Goal: Transaction & Acquisition: Download file/media

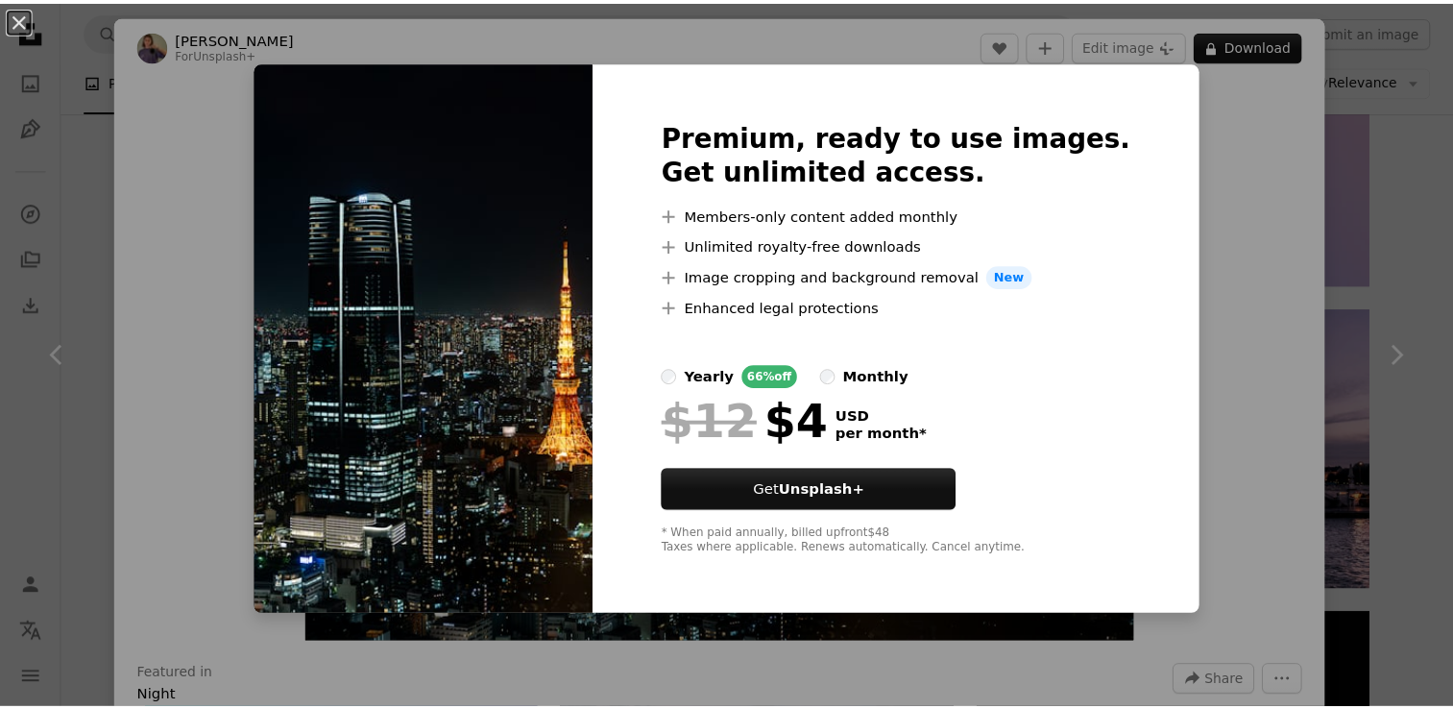
scroll to position [17881, 0]
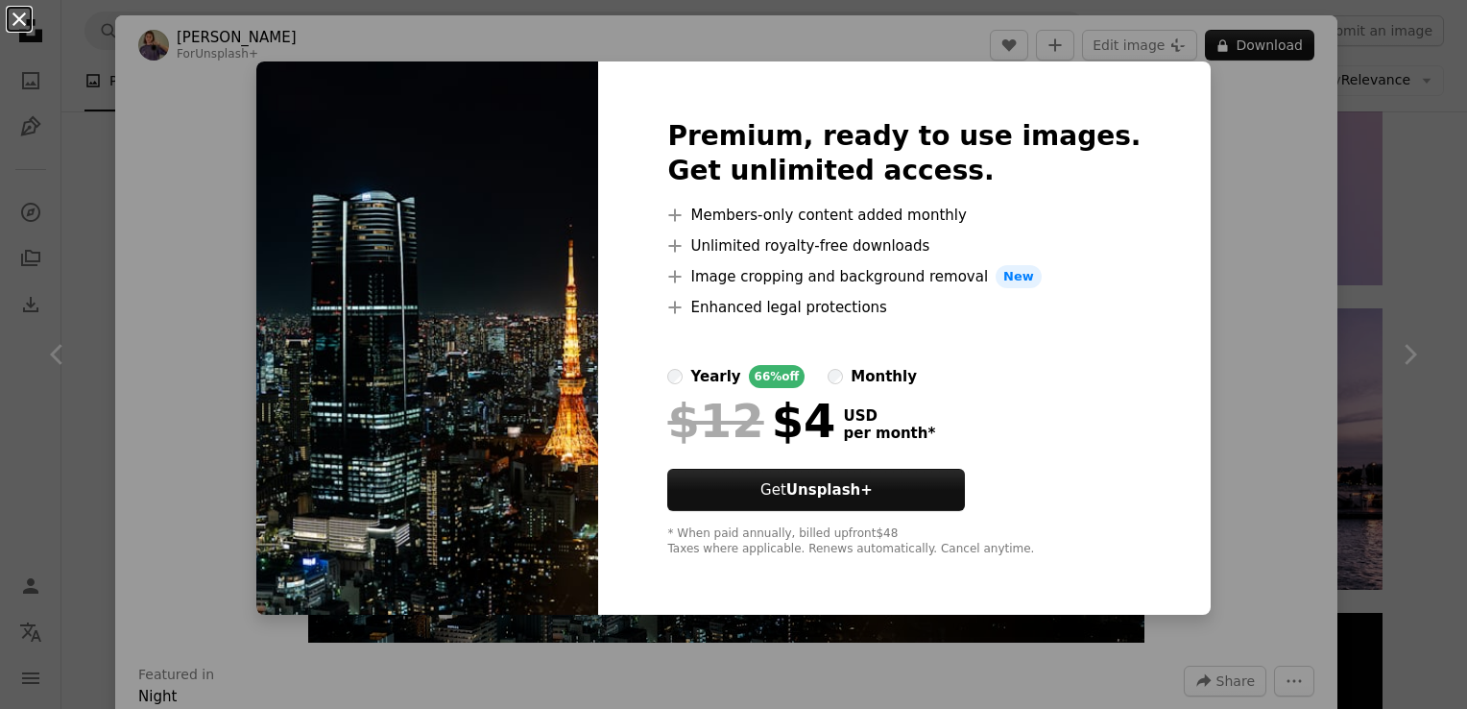
click at [17, 21] on button "An X shape" at bounding box center [19, 19] width 23 height 23
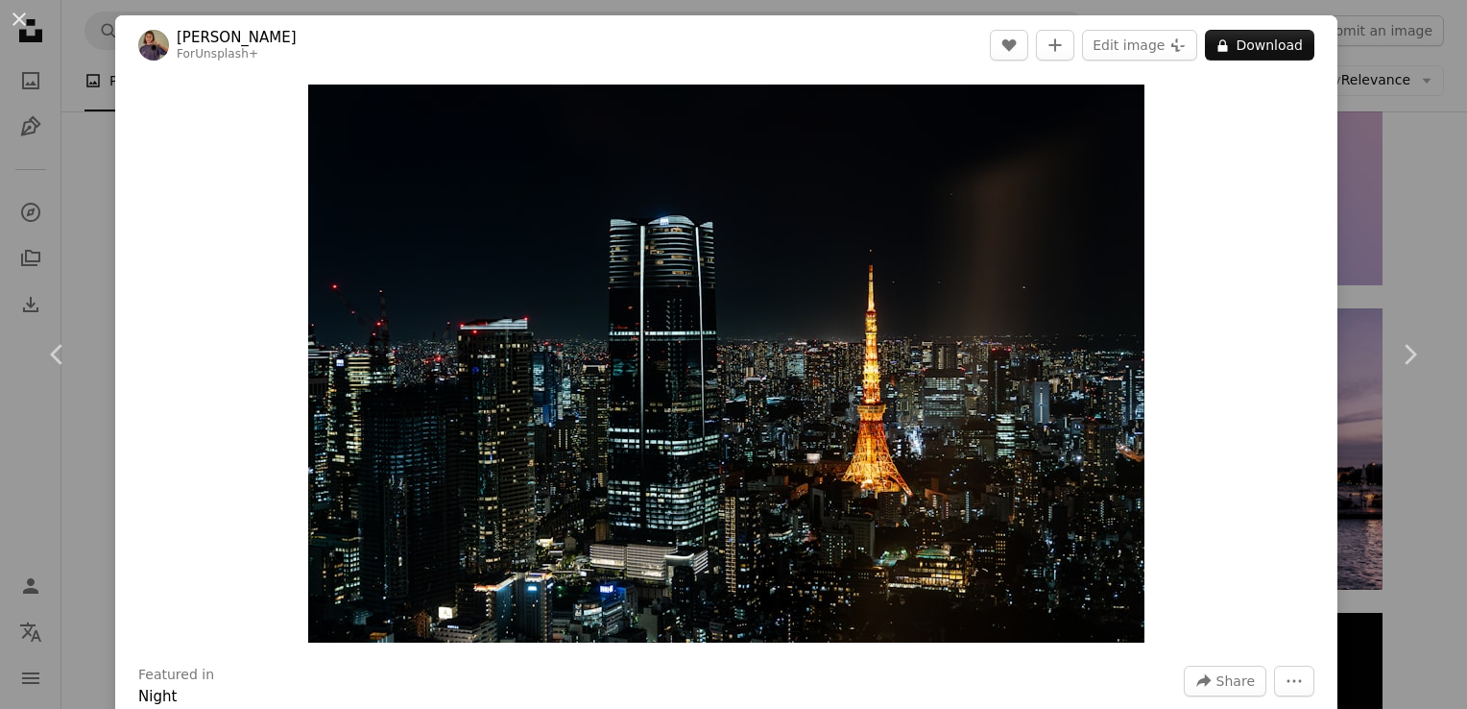
click at [17, 21] on button "An X shape" at bounding box center [19, 19] width 23 height 23
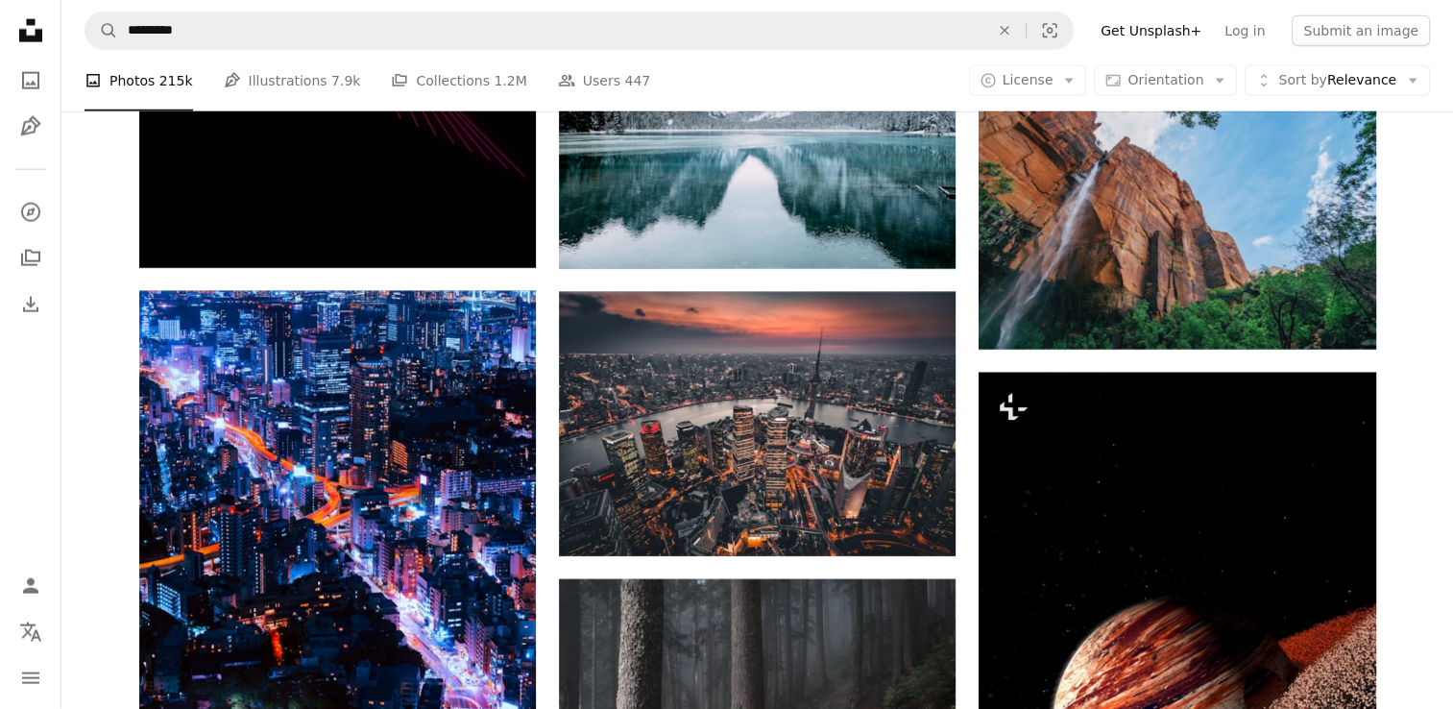
scroll to position [19271, 0]
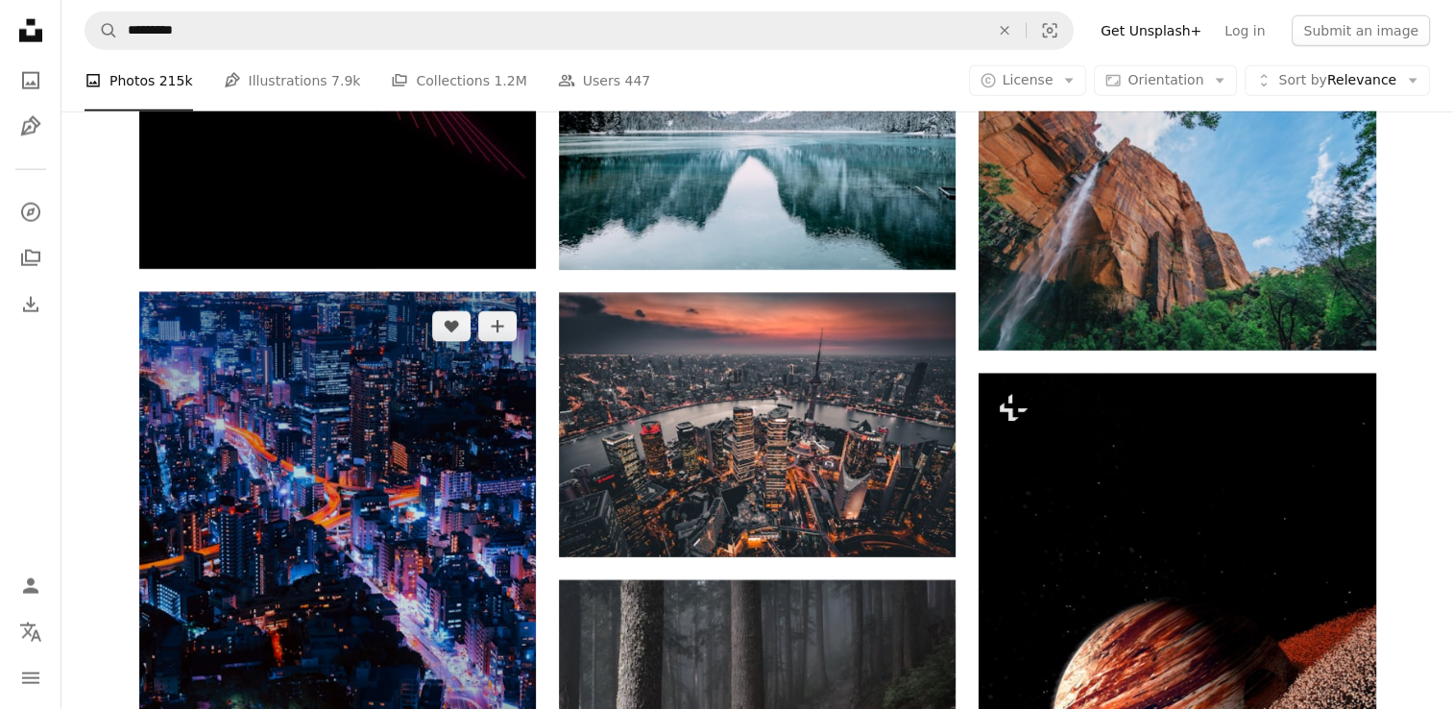
click at [454, 454] on img at bounding box center [337, 540] width 397 height 497
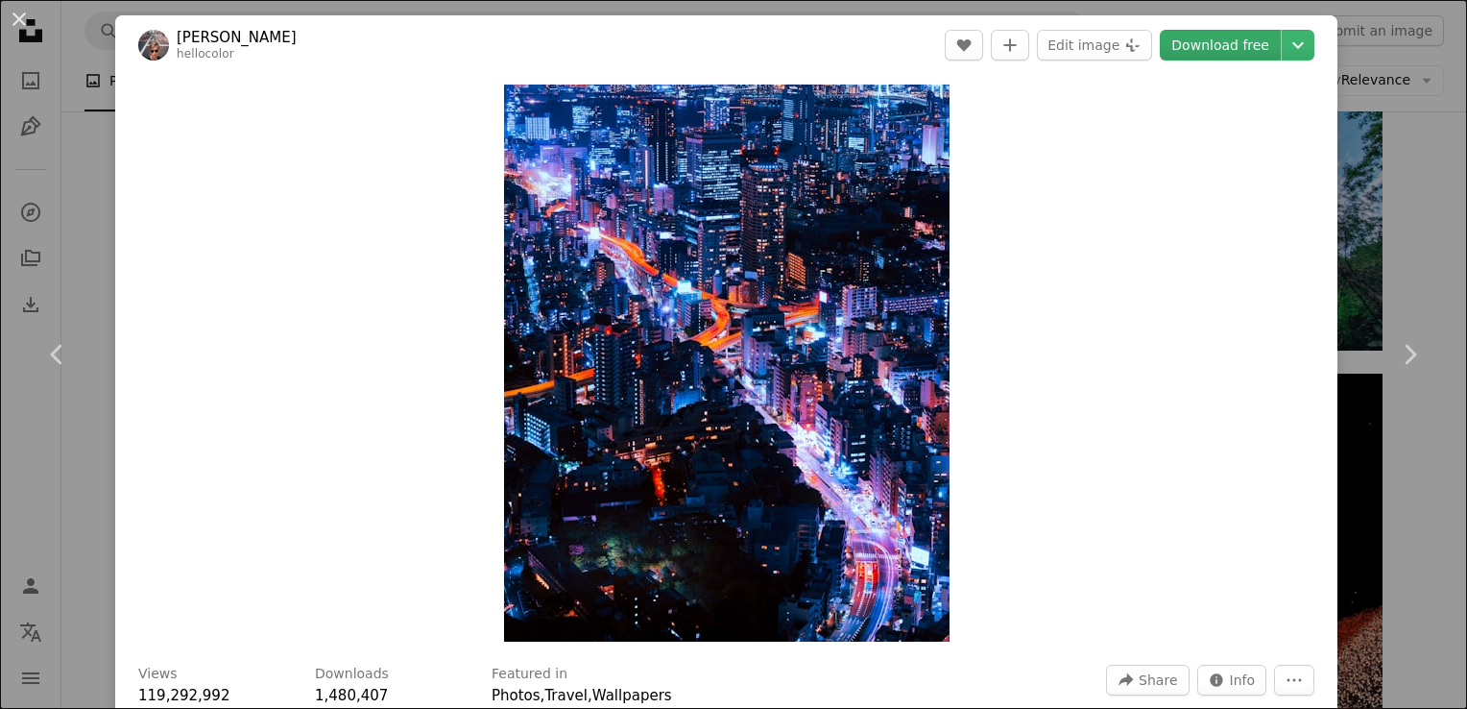
click at [1240, 45] on link "Download free" at bounding box center [1220, 45] width 121 height 31
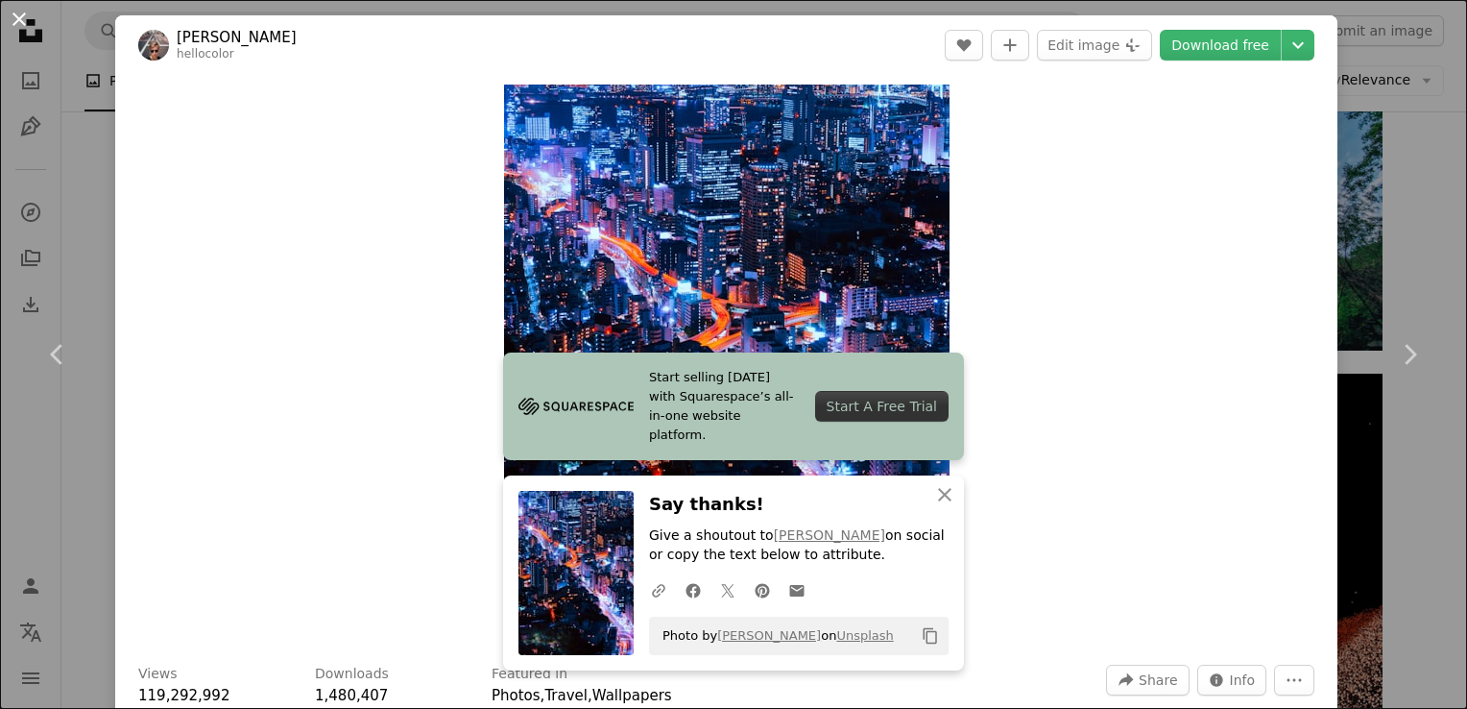
click at [18, 17] on button "An X shape" at bounding box center [19, 19] width 23 height 23
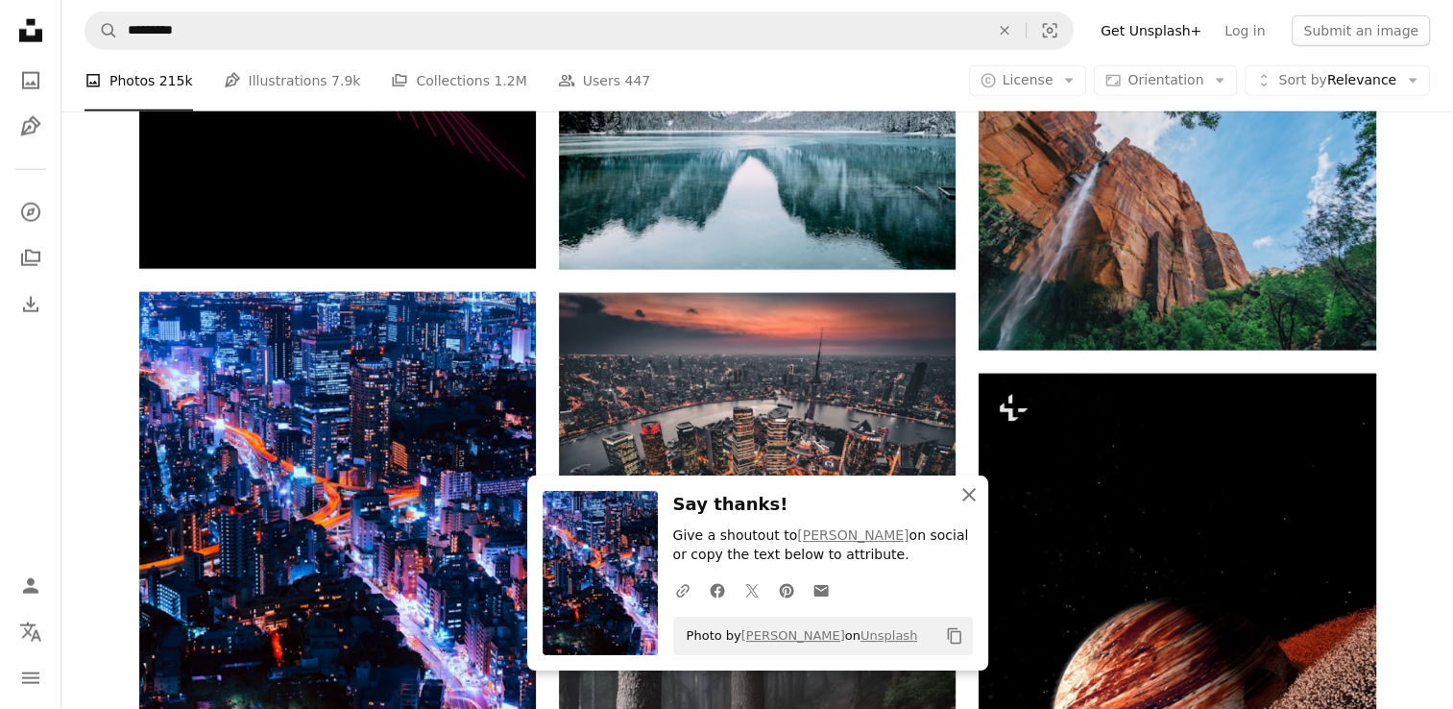
click at [972, 503] on icon "An X shape" at bounding box center [969, 494] width 23 height 23
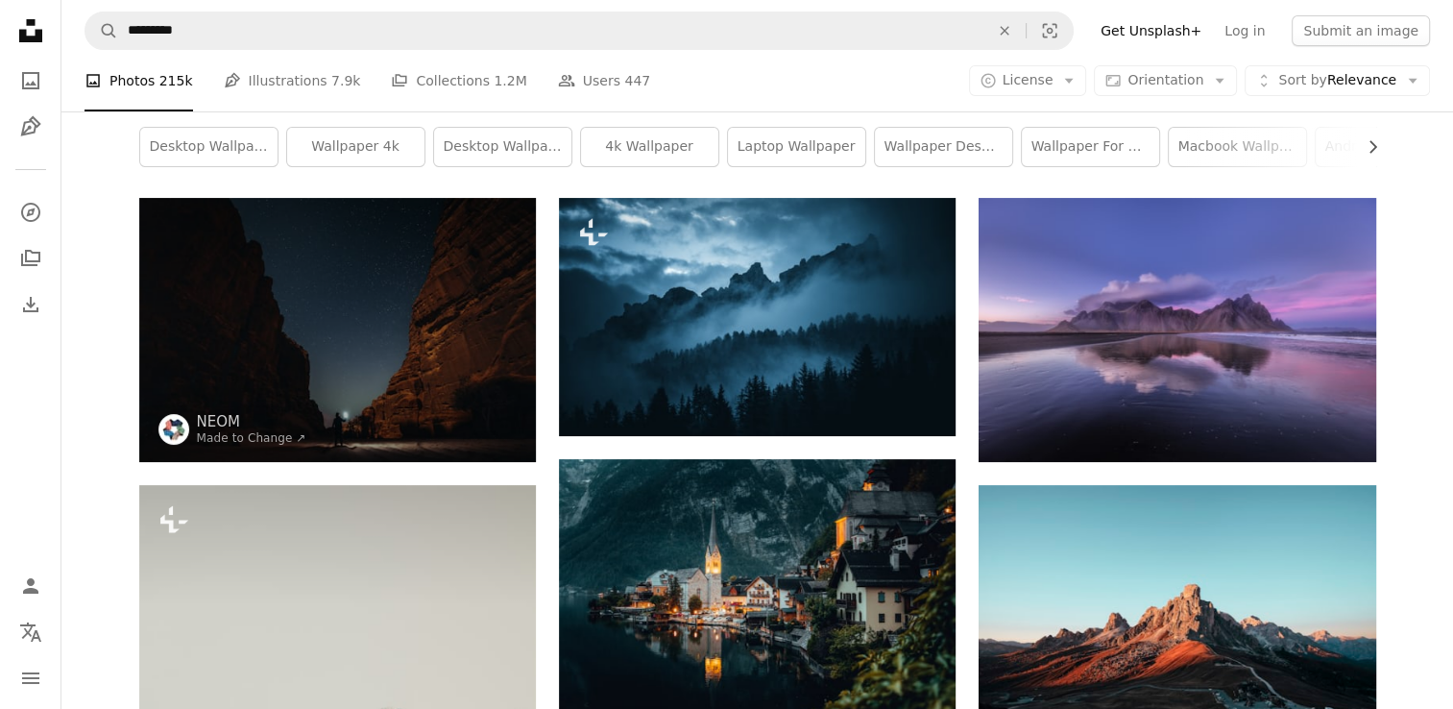
scroll to position [58, 0]
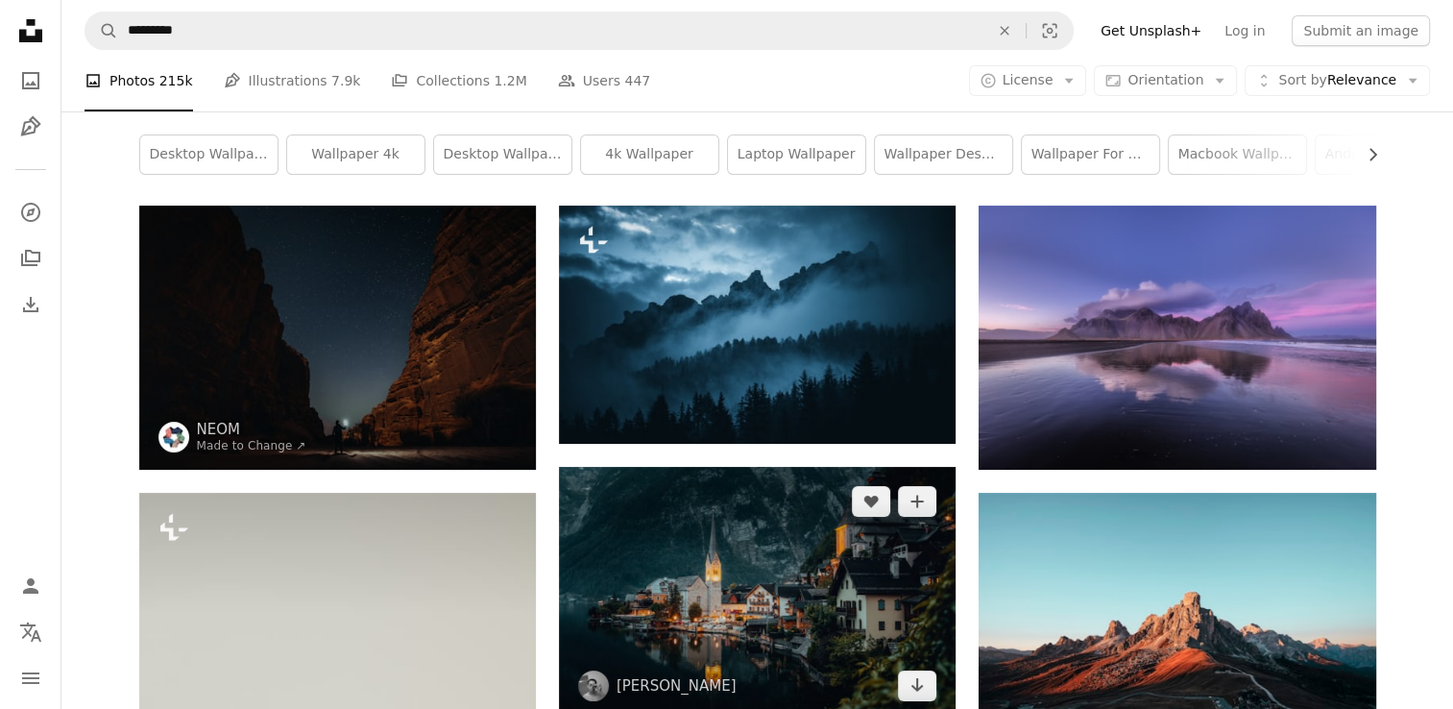
click at [788, 567] on img at bounding box center [757, 594] width 397 height 255
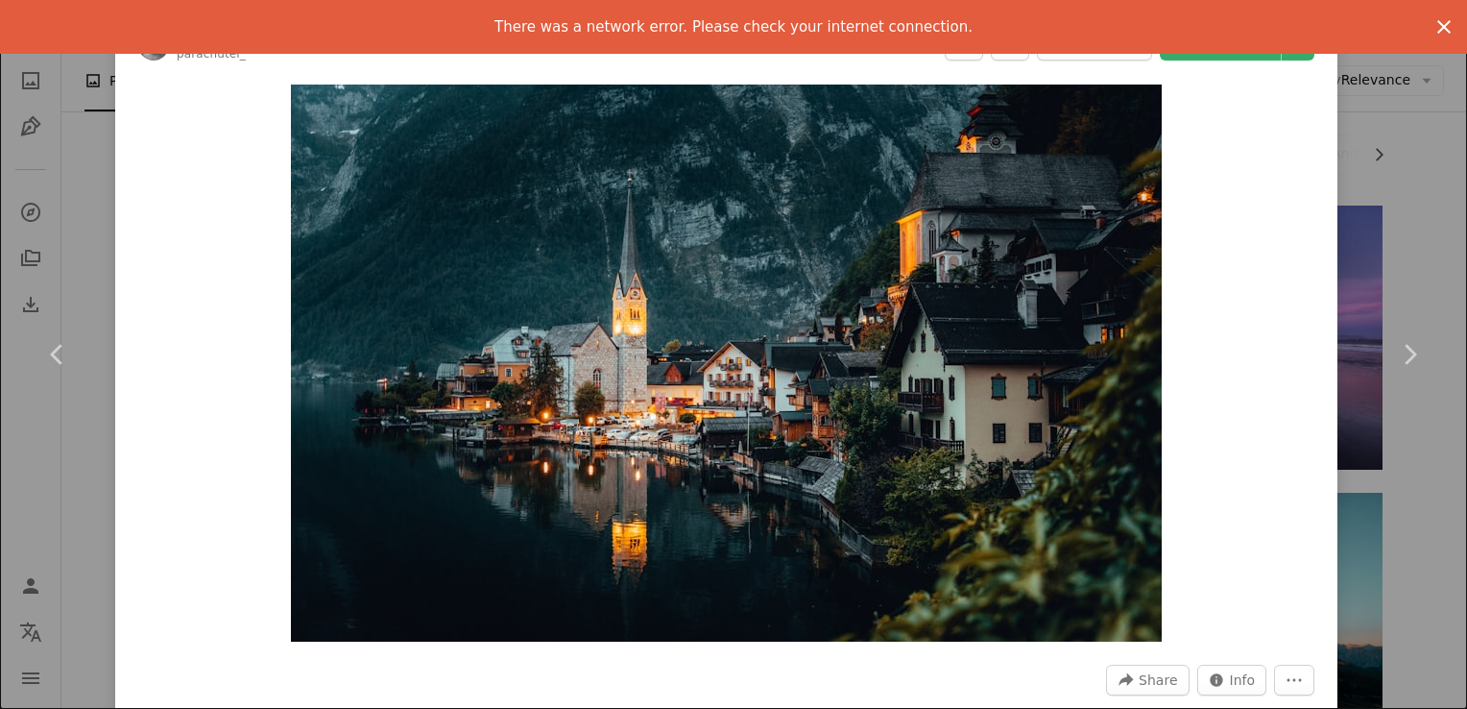
click at [1421, 18] on button "An X shape" at bounding box center [1444, 27] width 46 height 46
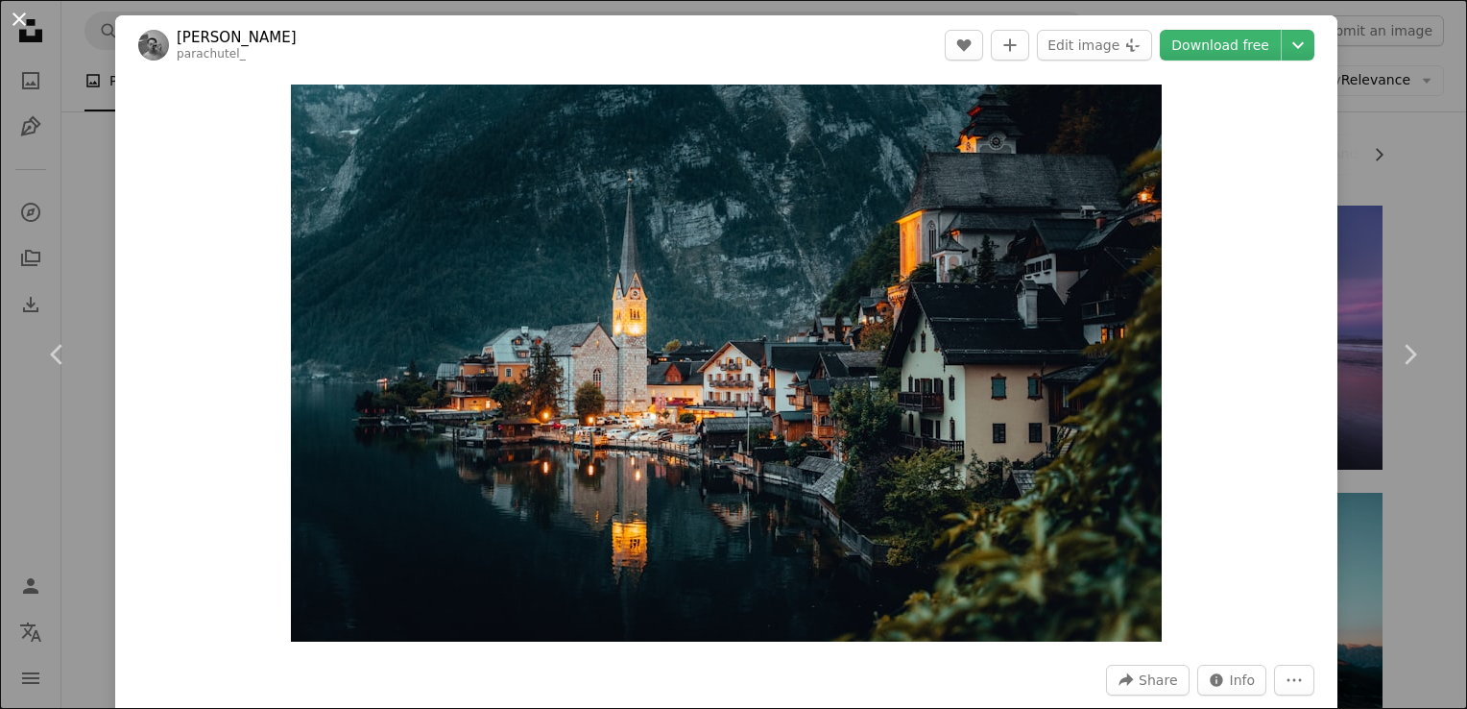
click at [14, 23] on button "An X shape" at bounding box center [19, 19] width 23 height 23
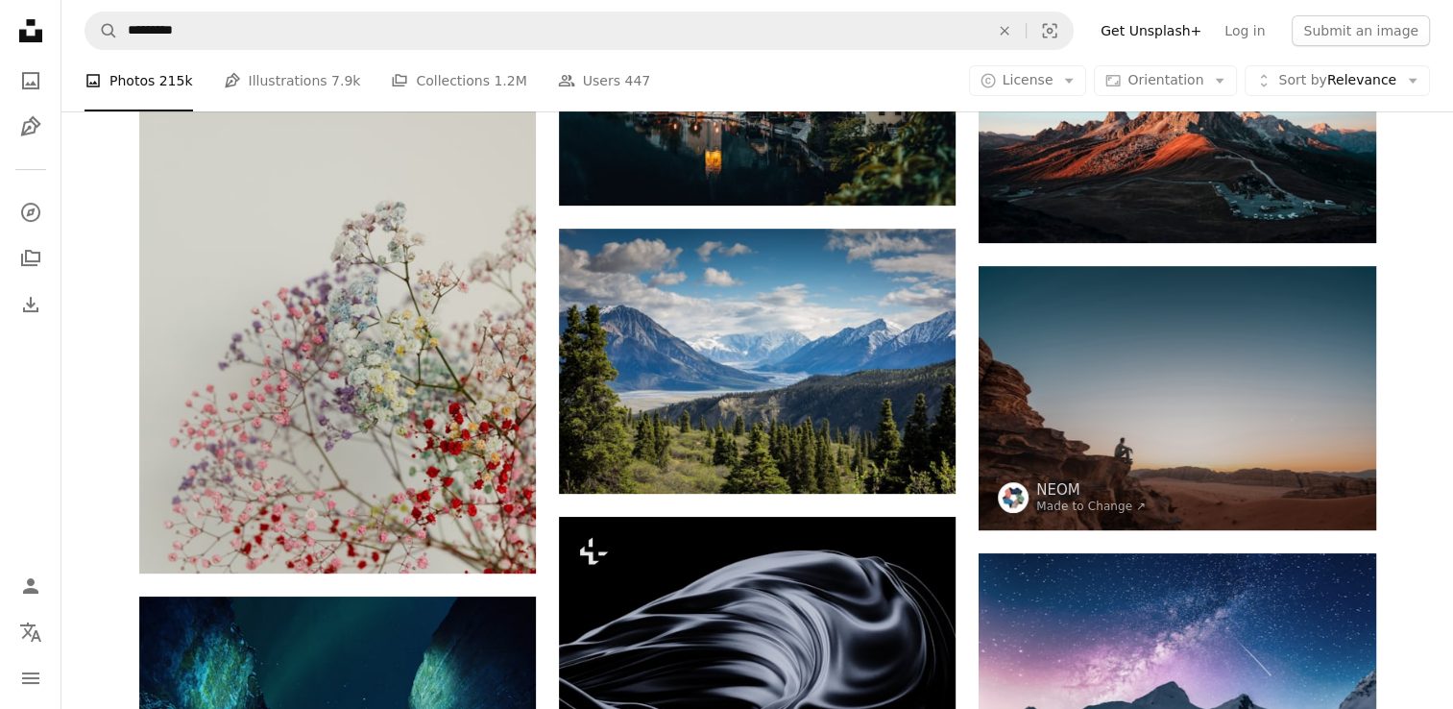
scroll to position [567, 0]
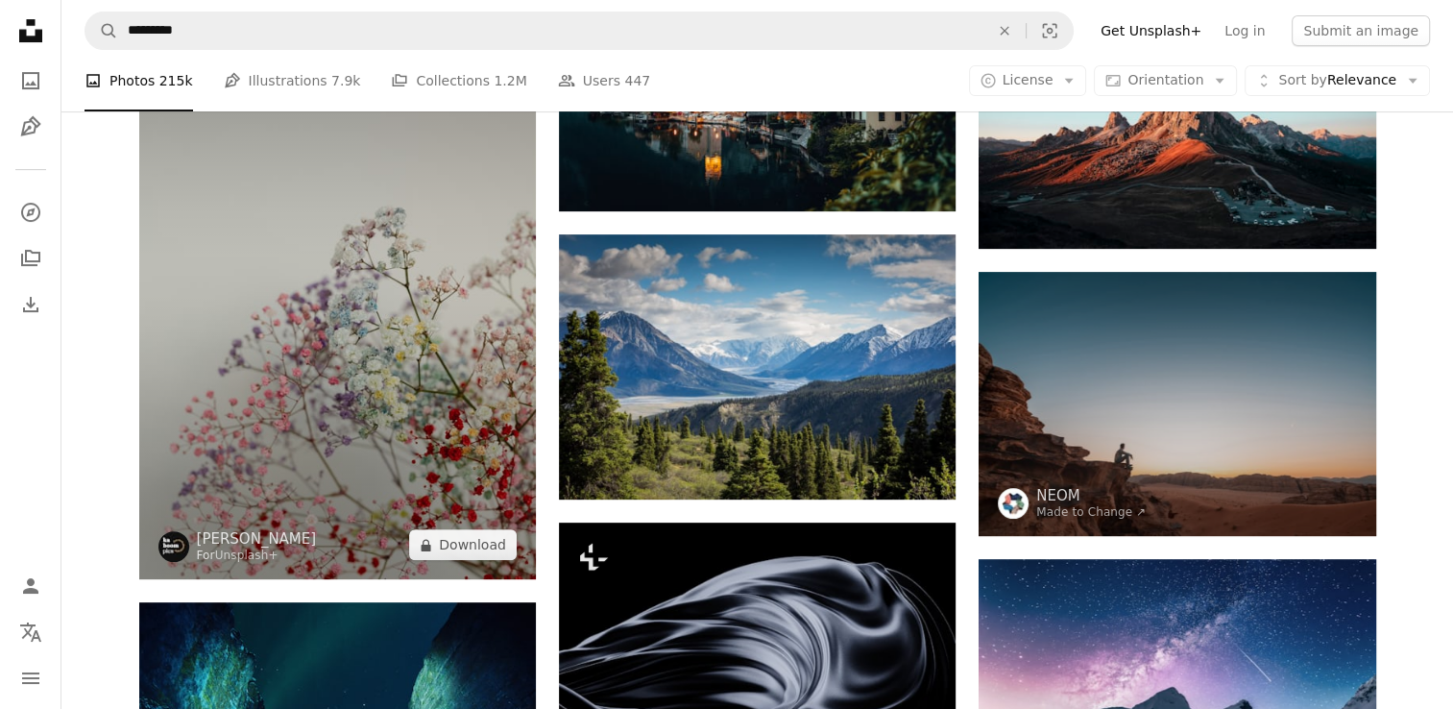
click at [380, 413] on img at bounding box center [337, 281] width 397 height 595
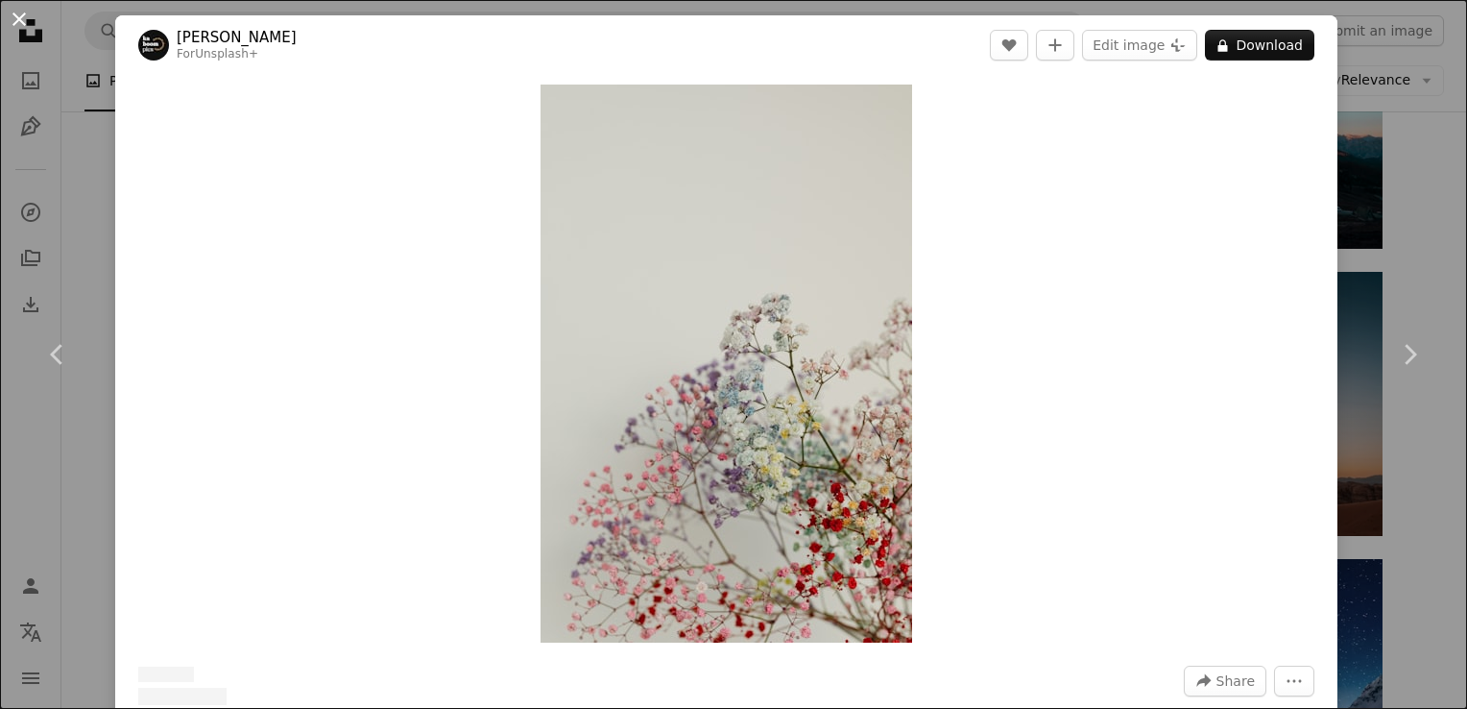
click at [17, 19] on button "An X shape" at bounding box center [19, 19] width 23 height 23
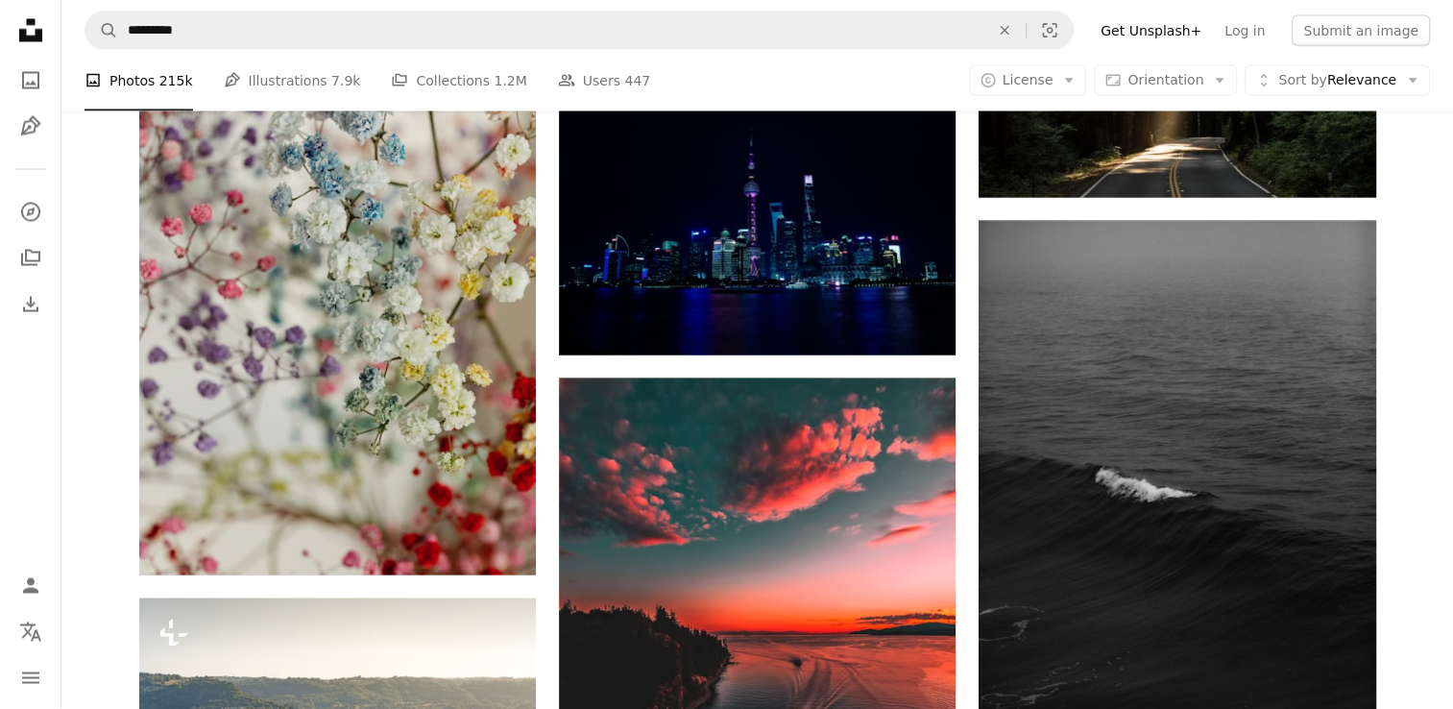
scroll to position [3726, 0]
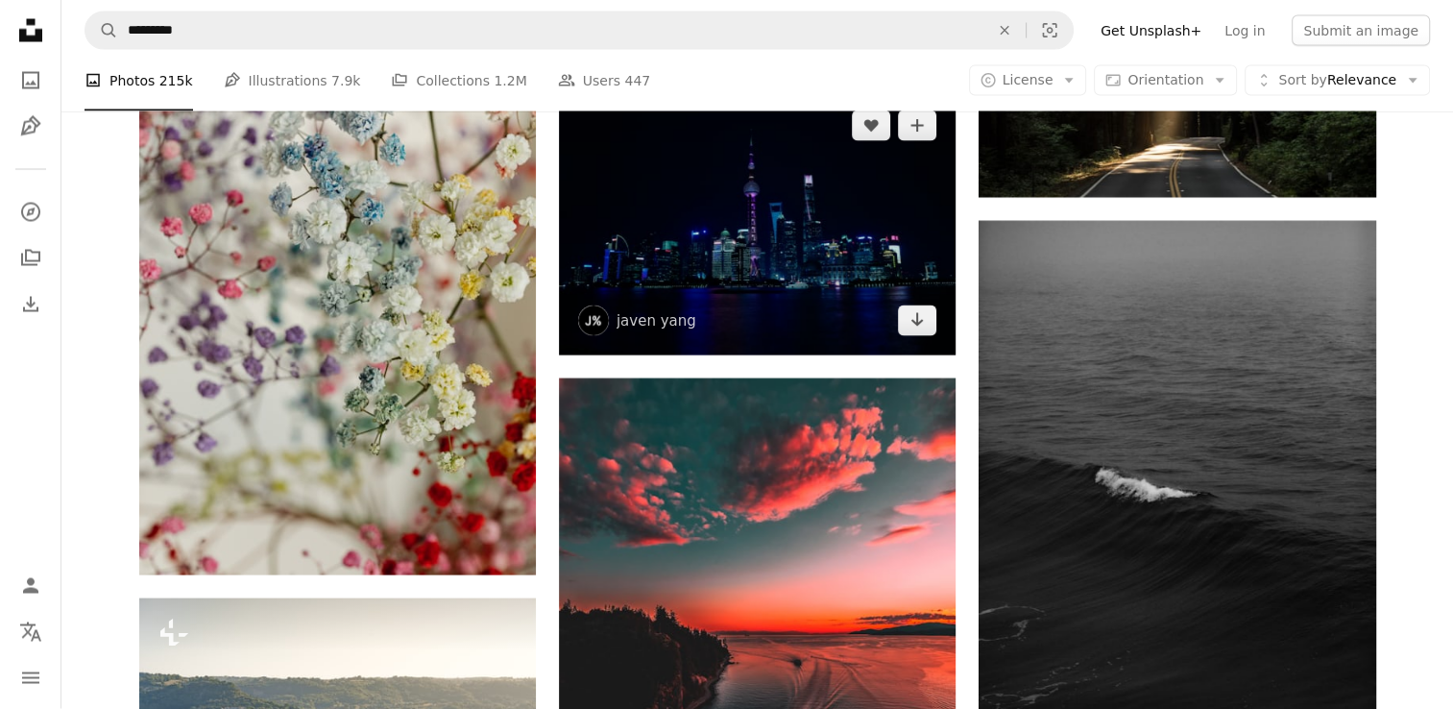
click at [757, 252] on img at bounding box center [757, 223] width 397 height 264
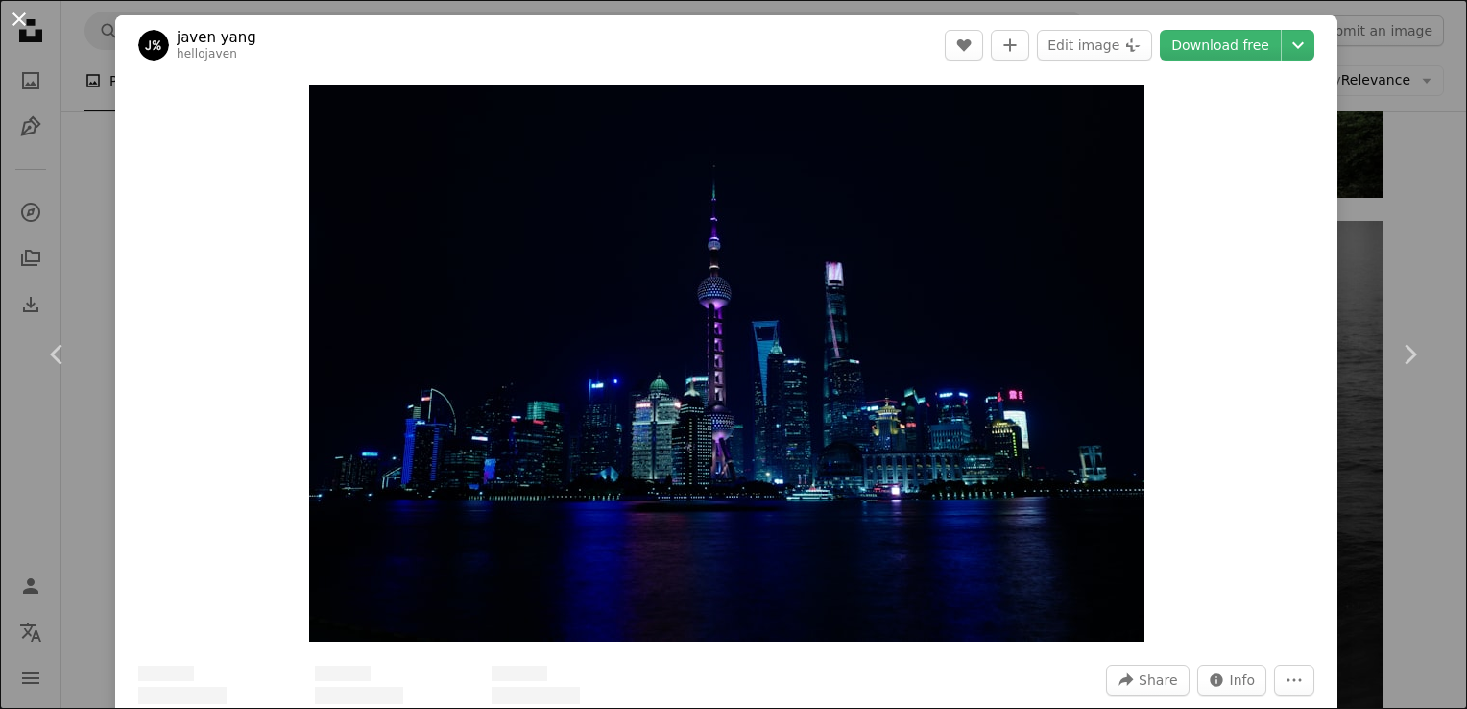
click at [25, 21] on button "An X shape" at bounding box center [19, 19] width 23 height 23
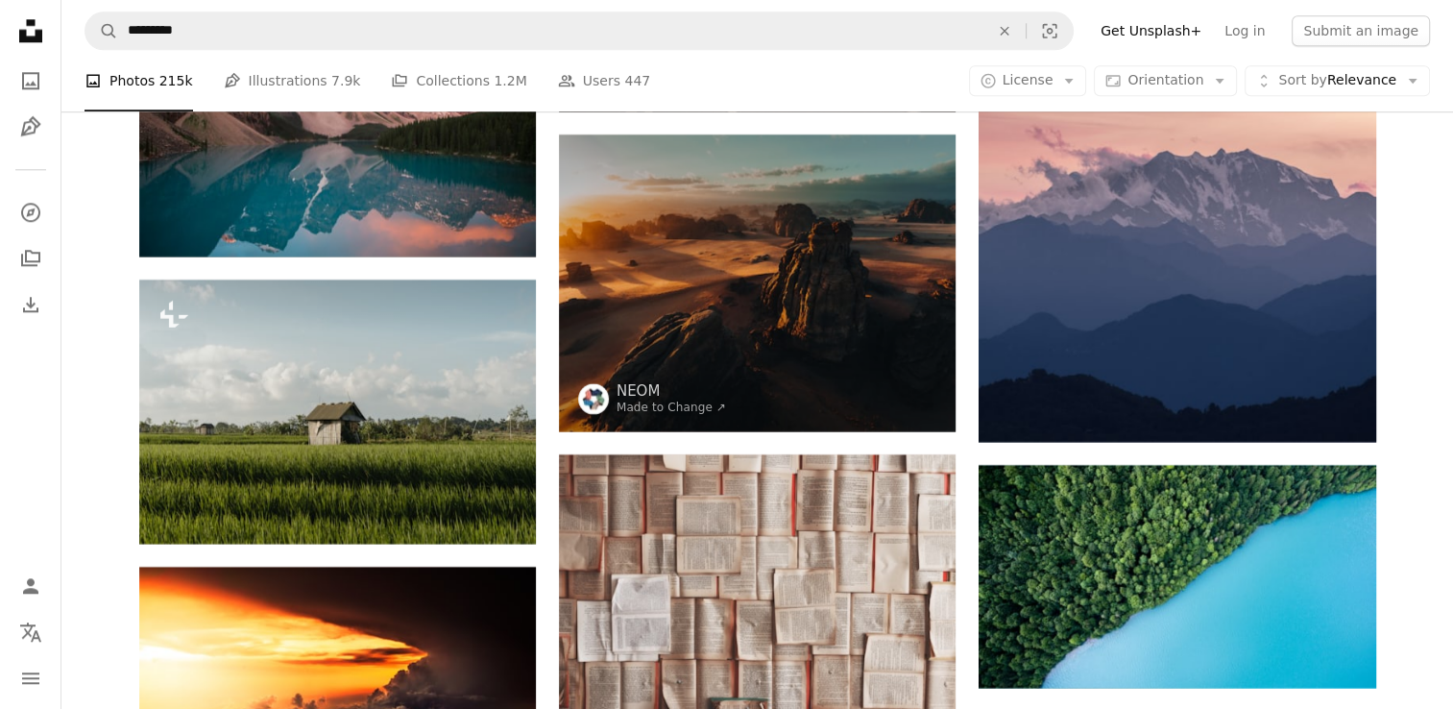
scroll to position [9396, 0]
